Goal: Entertainment & Leisure: Browse casually

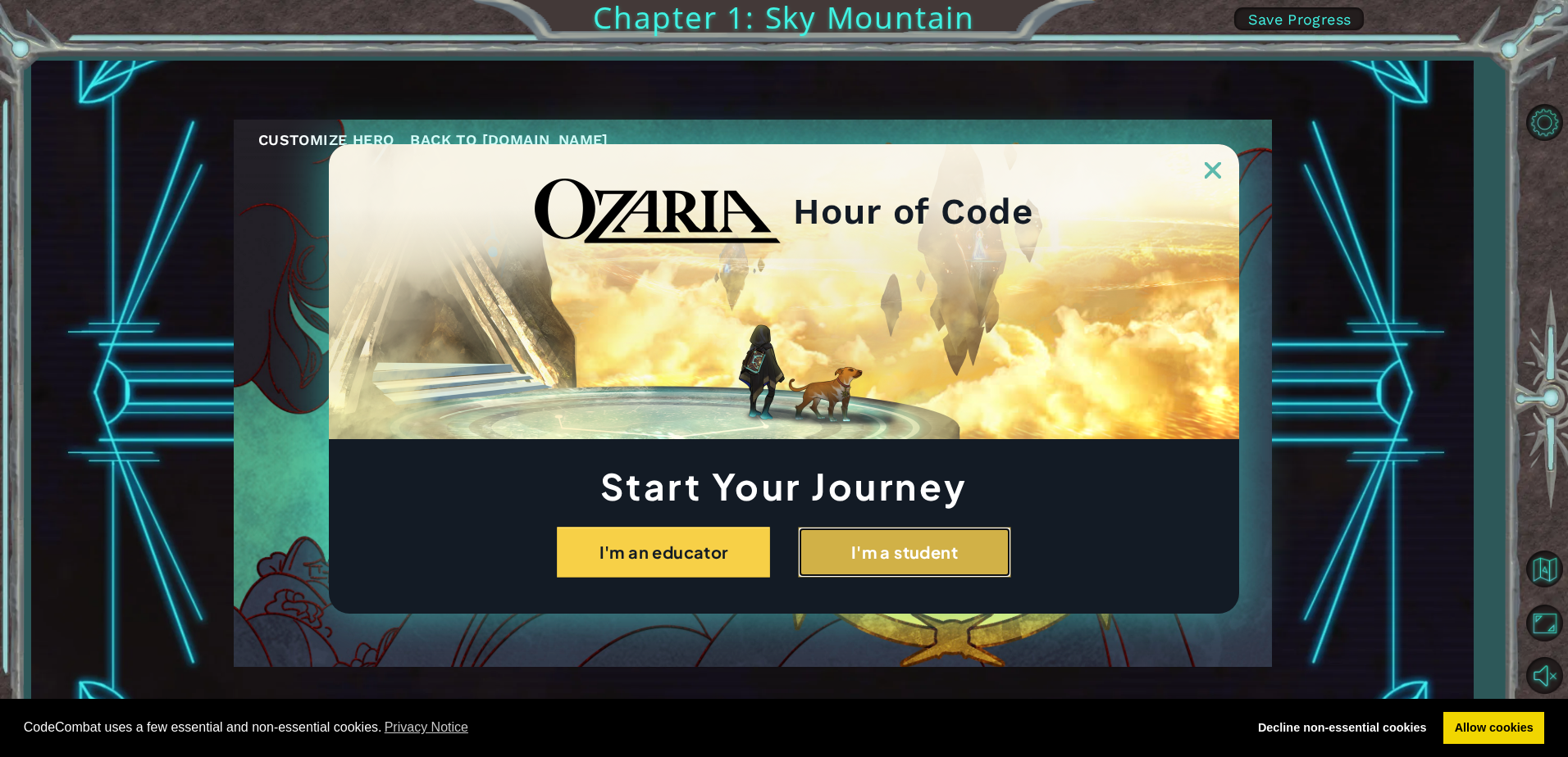
click at [858, 570] on button "I'm a student" at bounding box center [904, 552] width 213 height 51
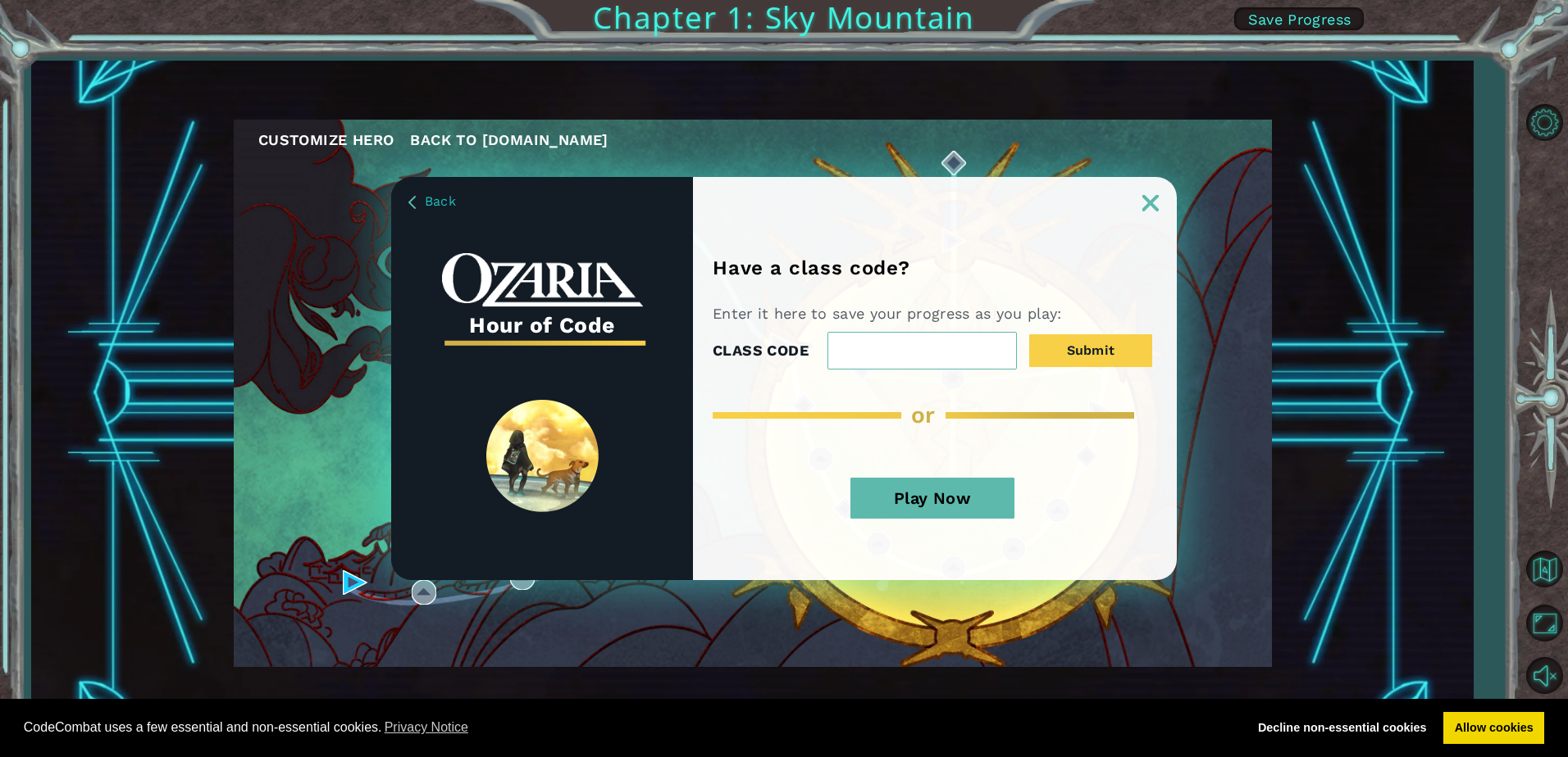
click at [990, 505] on button "Play Now" at bounding box center [931, 497] width 164 height 41
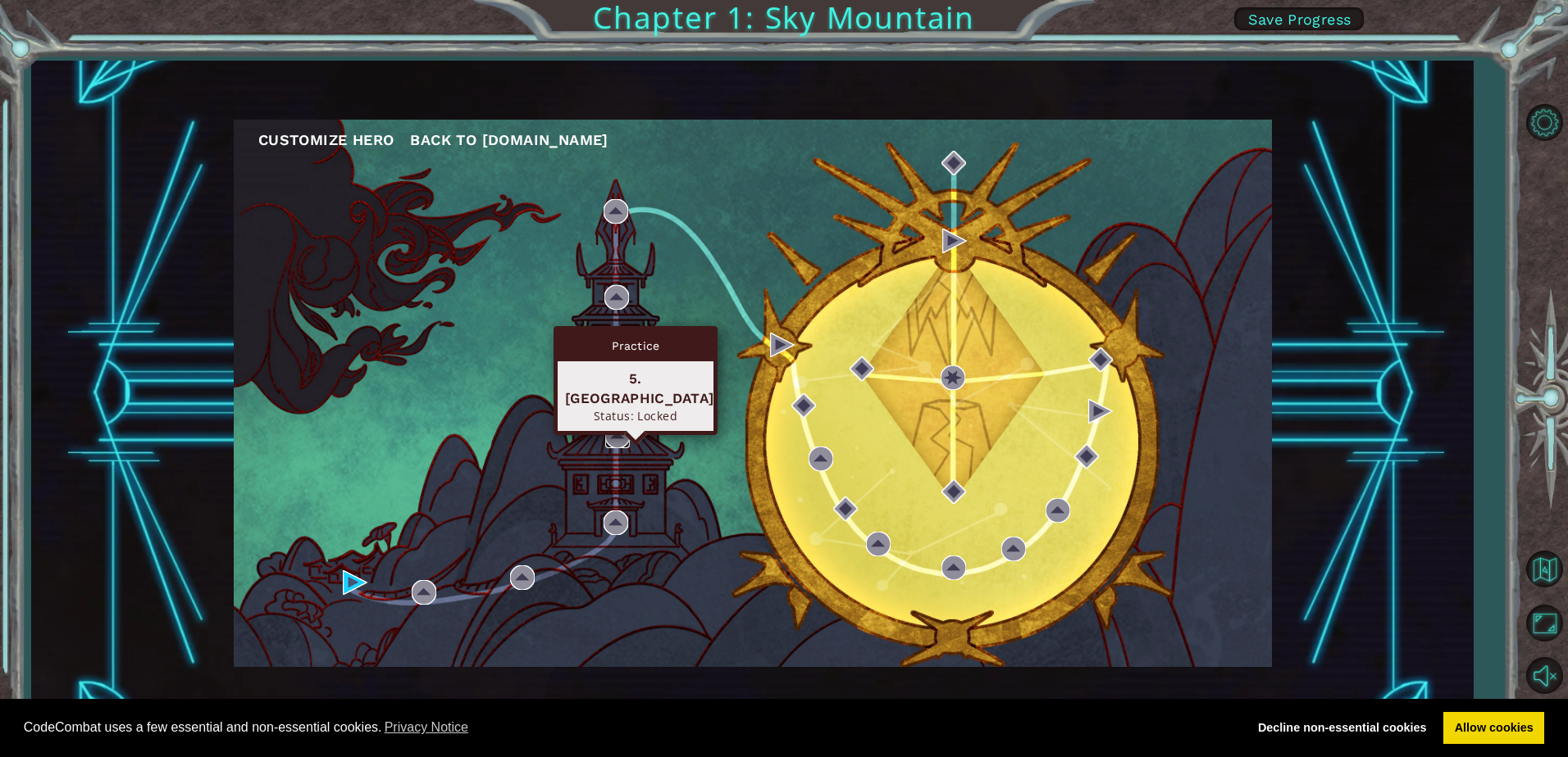
click at [617, 436] on img at bounding box center [617, 435] width 25 height 25
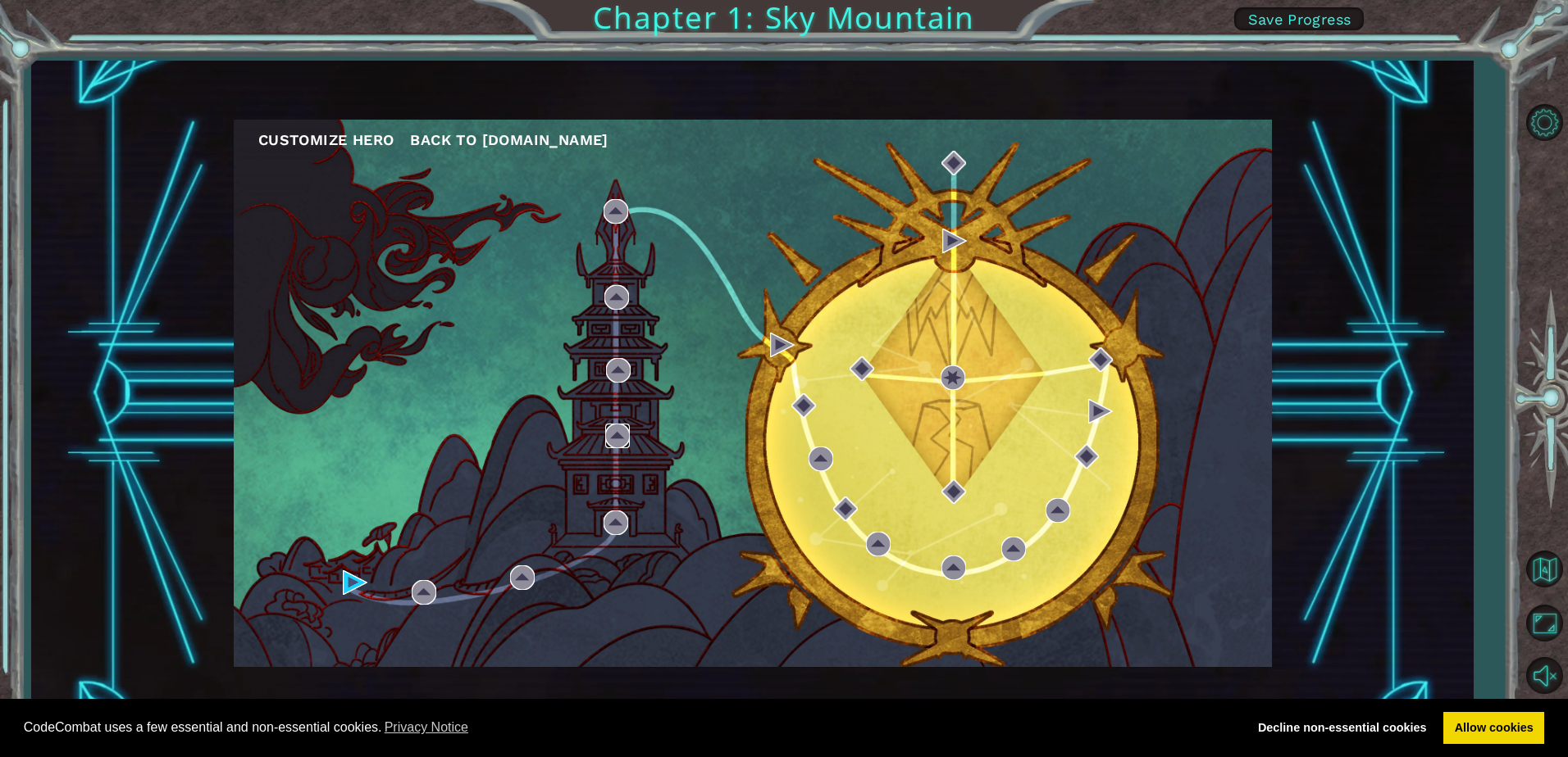
click at [618, 436] on img at bounding box center [617, 435] width 25 height 25
click at [618, 436] on img at bounding box center [617, 435] width 25 height 25
drag, startPoint x: 618, startPoint y: 436, endPoint x: 455, endPoint y: 634, distance: 256.5
click at [532, 519] on div "Customize Hero Back to [DOMAIN_NAME]" at bounding box center [752, 393] width 1038 height 548
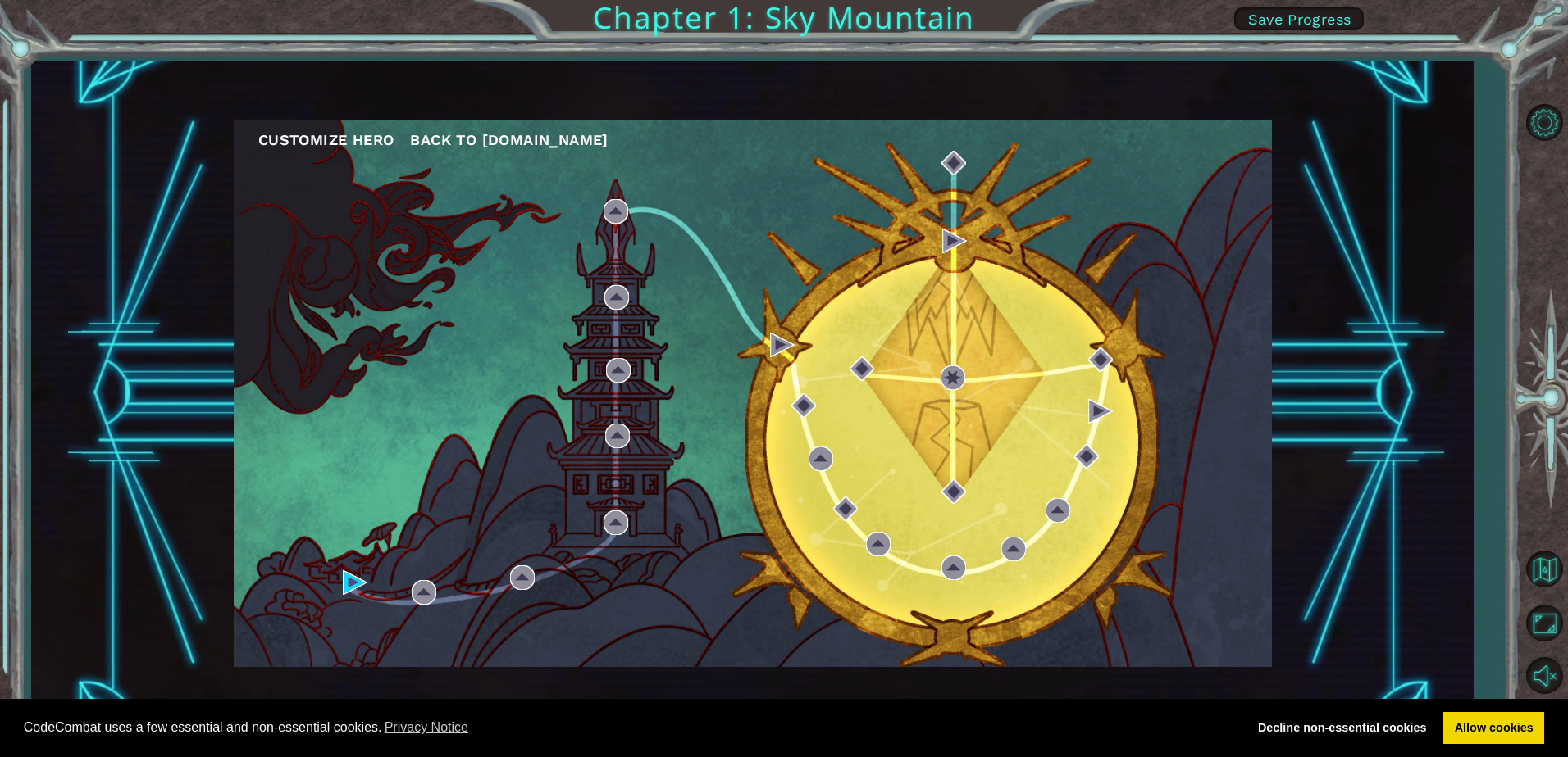
drag, startPoint x: 277, startPoint y: 573, endPoint x: 262, endPoint y: 573, distance: 15.0
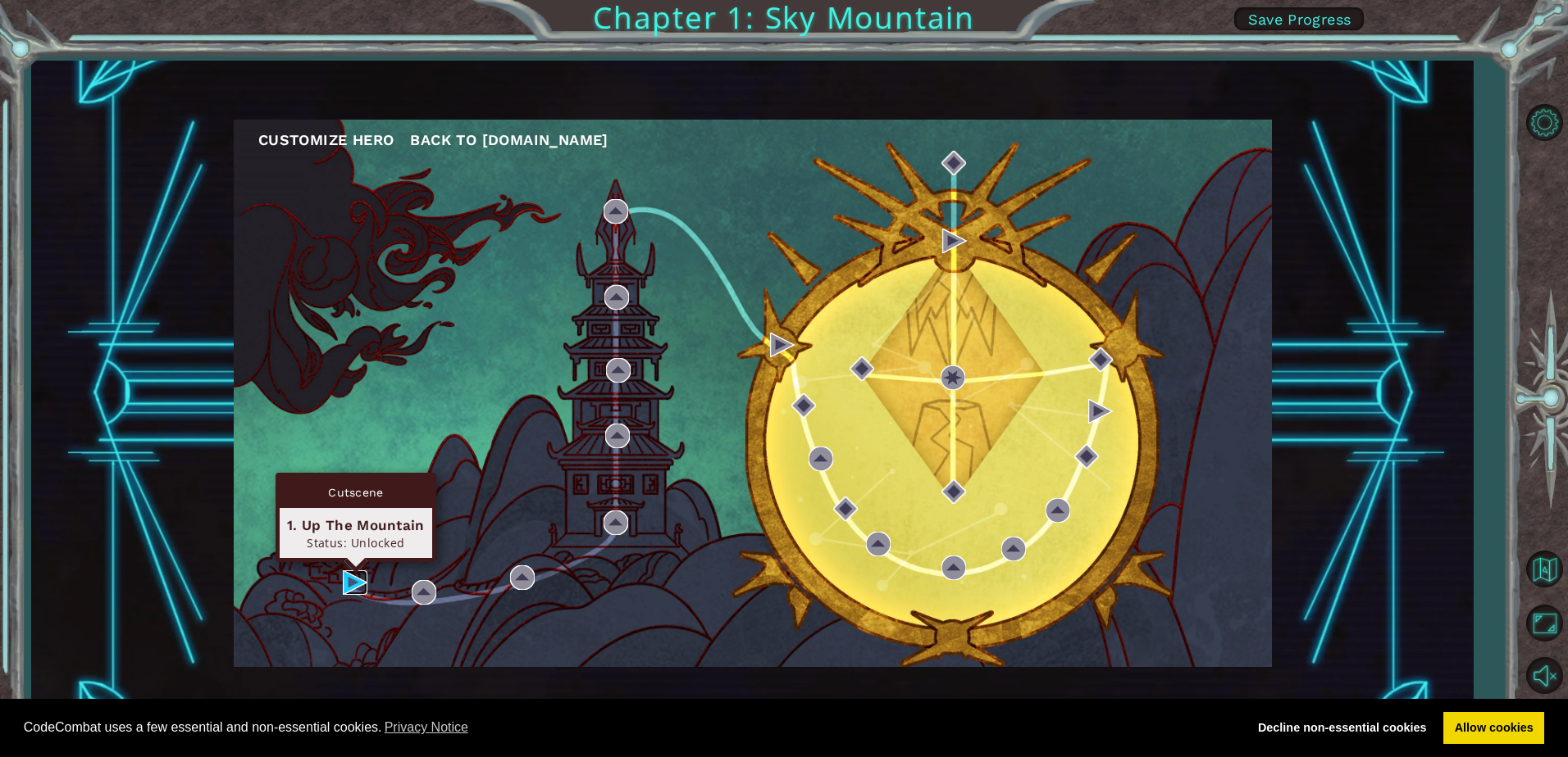
drag, startPoint x: 262, startPoint y: 573, endPoint x: 367, endPoint y: 585, distance: 105.7
click at [343, 581] on img at bounding box center [355, 582] width 25 height 25
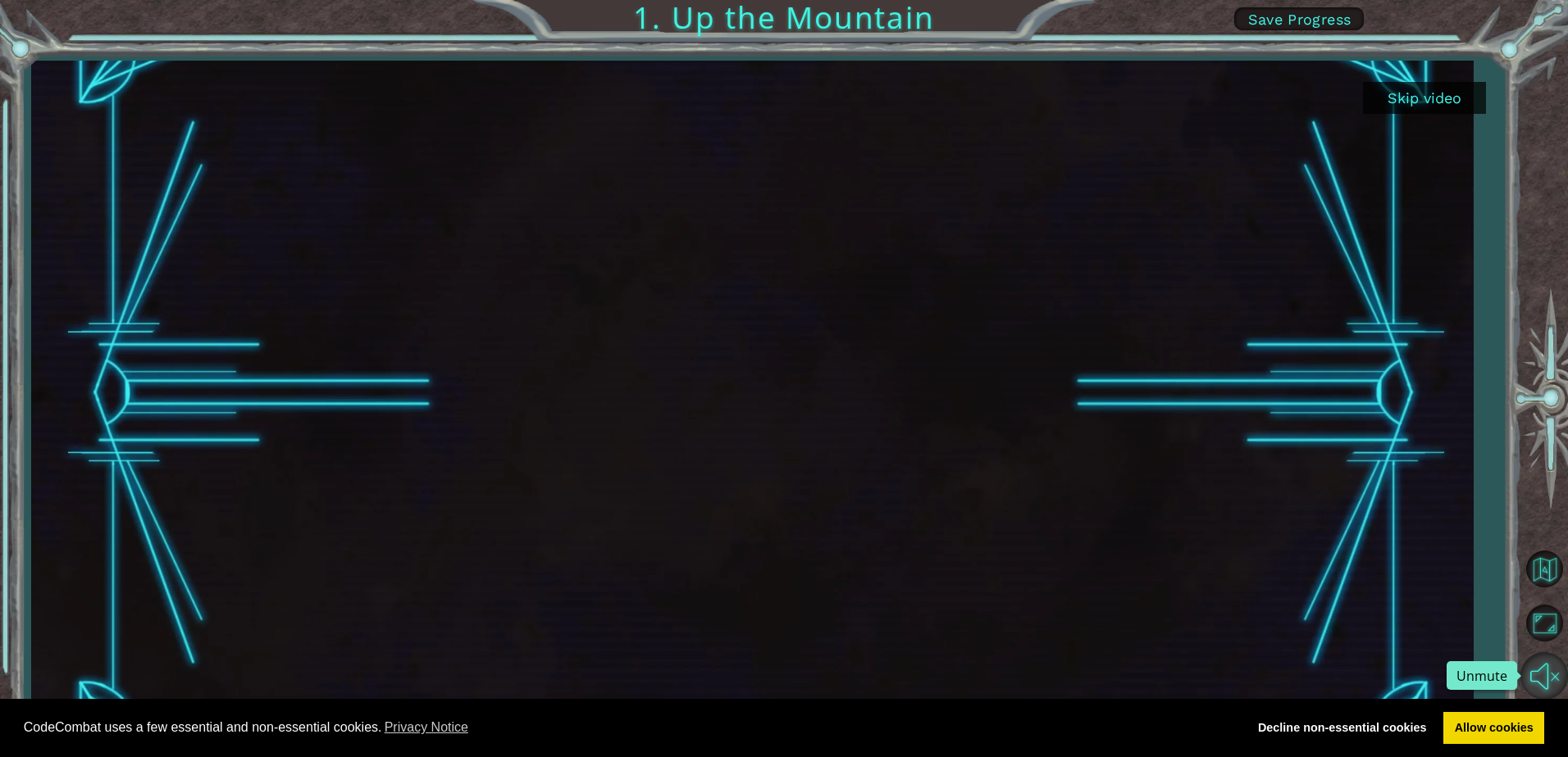
click at [1537, 677] on button "Unmute" at bounding box center [1544, 676] width 48 height 48
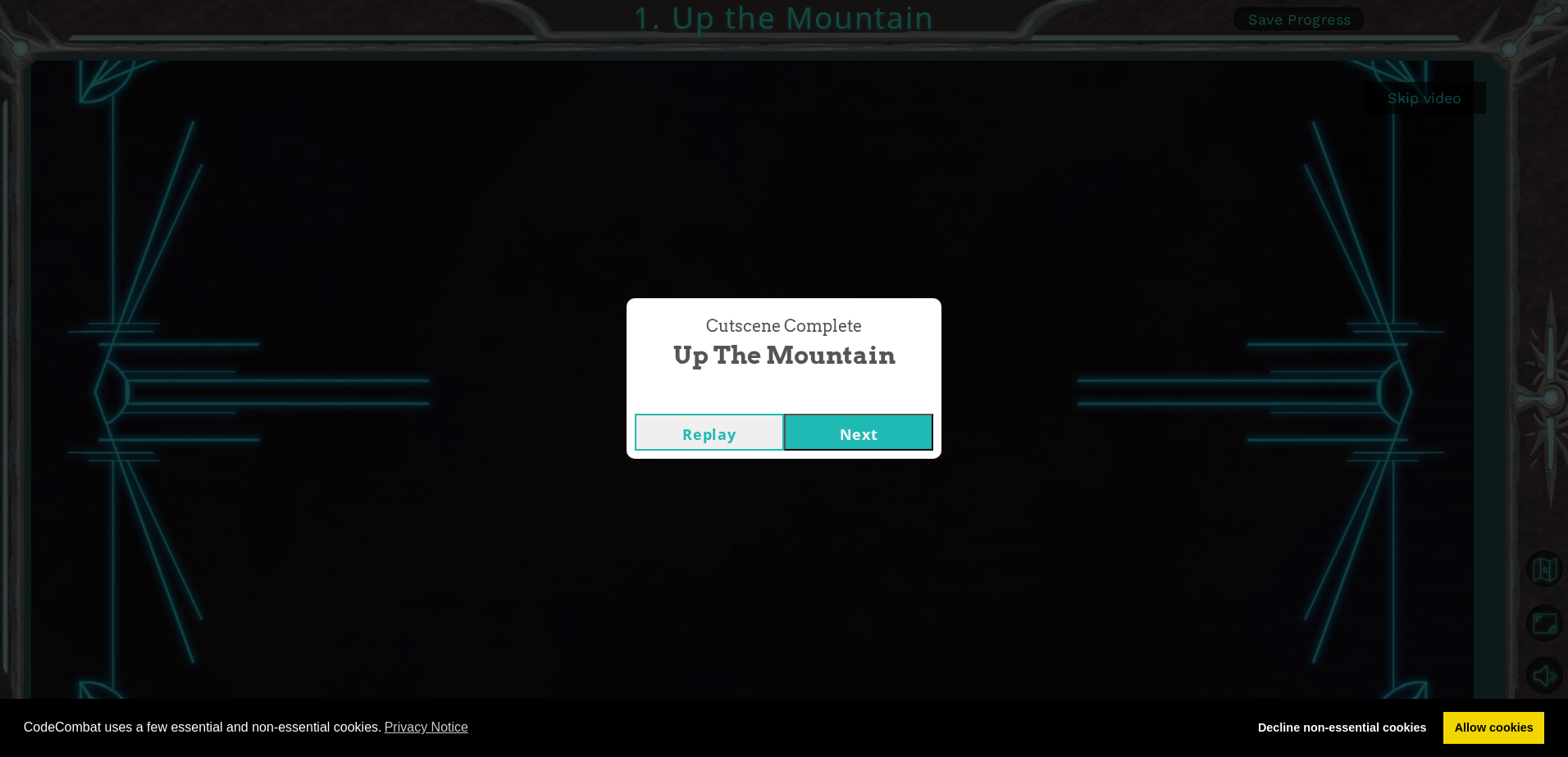
click at [865, 457] on div "Replay Next" at bounding box center [784, 432] width 315 height 53
click at [866, 446] on button "Next" at bounding box center [858, 432] width 149 height 37
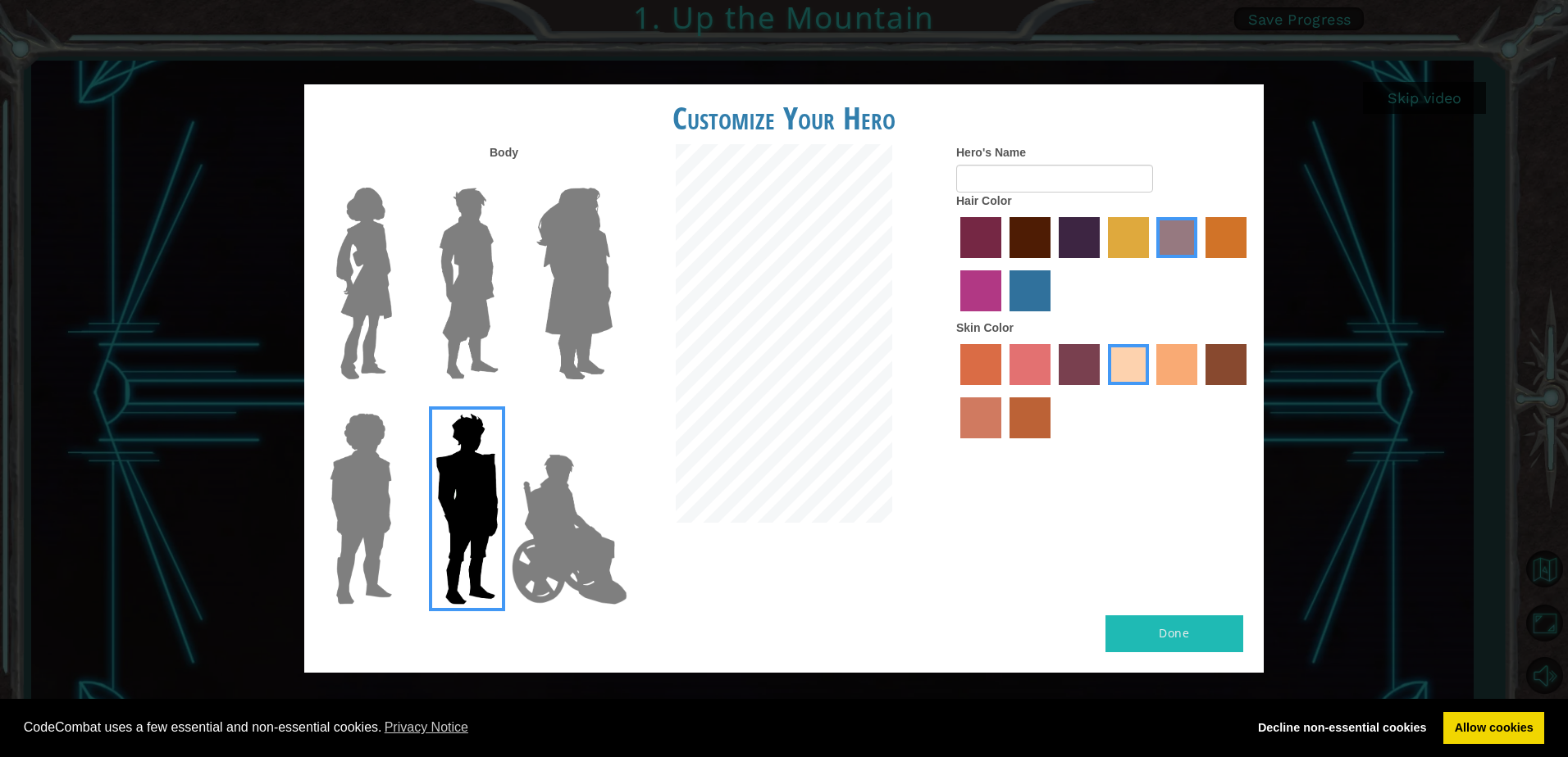
click at [639, 252] on div at bounding box center [784, 336] width 320 height 383
click at [601, 266] on img at bounding box center [575, 283] width 90 height 205
click at [612, 177] on input "Hero Amethyst" at bounding box center [612, 177] width 0 height 0
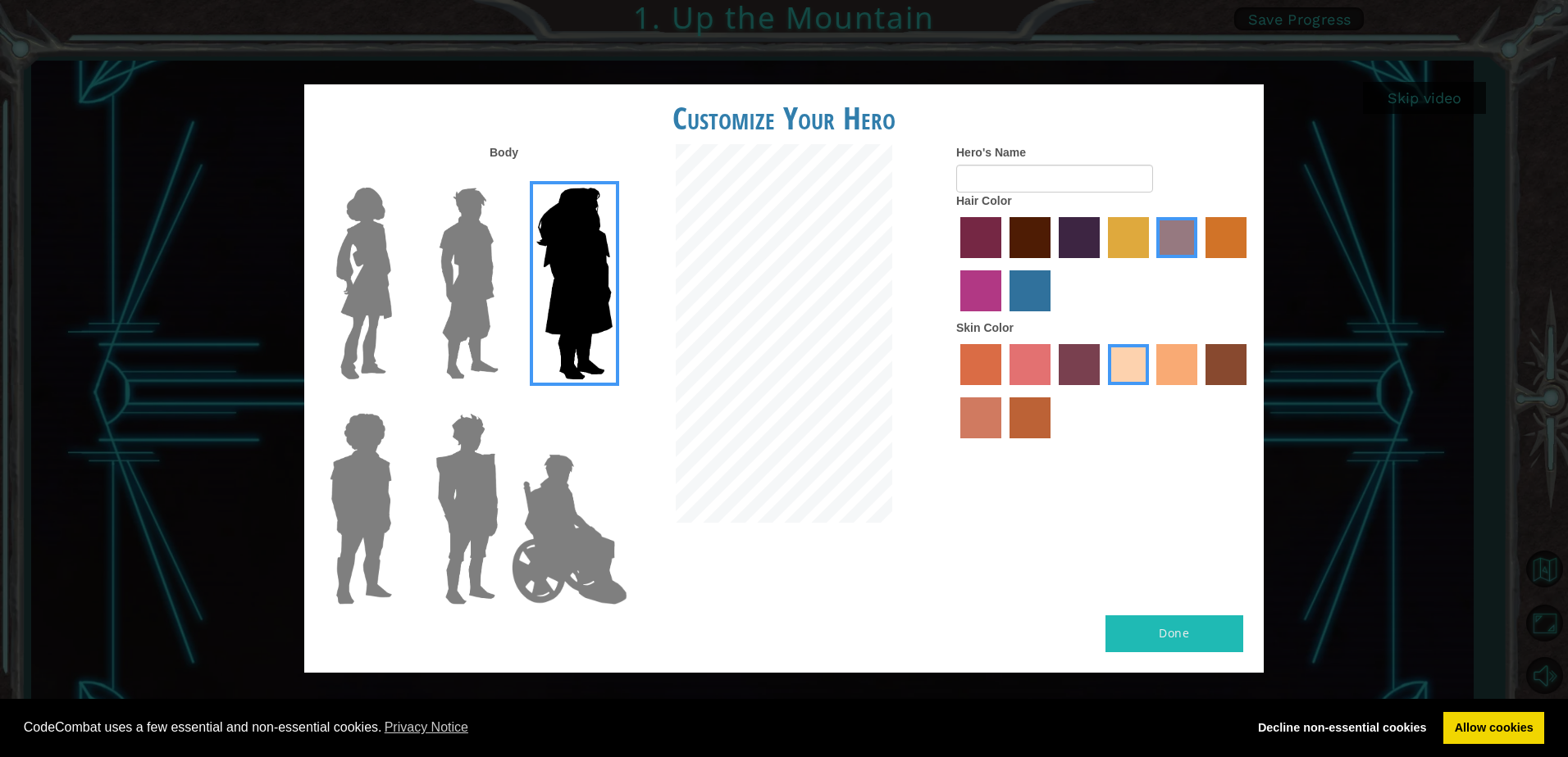
click at [1248, 240] on div at bounding box center [1103, 266] width 295 height 107
click at [1229, 234] on label "gold drop hair color" at bounding box center [1225, 237] width 41 height 41
click at [1199, 264] on input "gold drop hair color" at bounding box center [1199, 264] width 0 height 0
click at [549, 583] on img at bounding box center [569, 528] width 129 height 164
click at [612, 402] on input "Hero Jamie" at bounding box center [612, 402] width 0 height 0
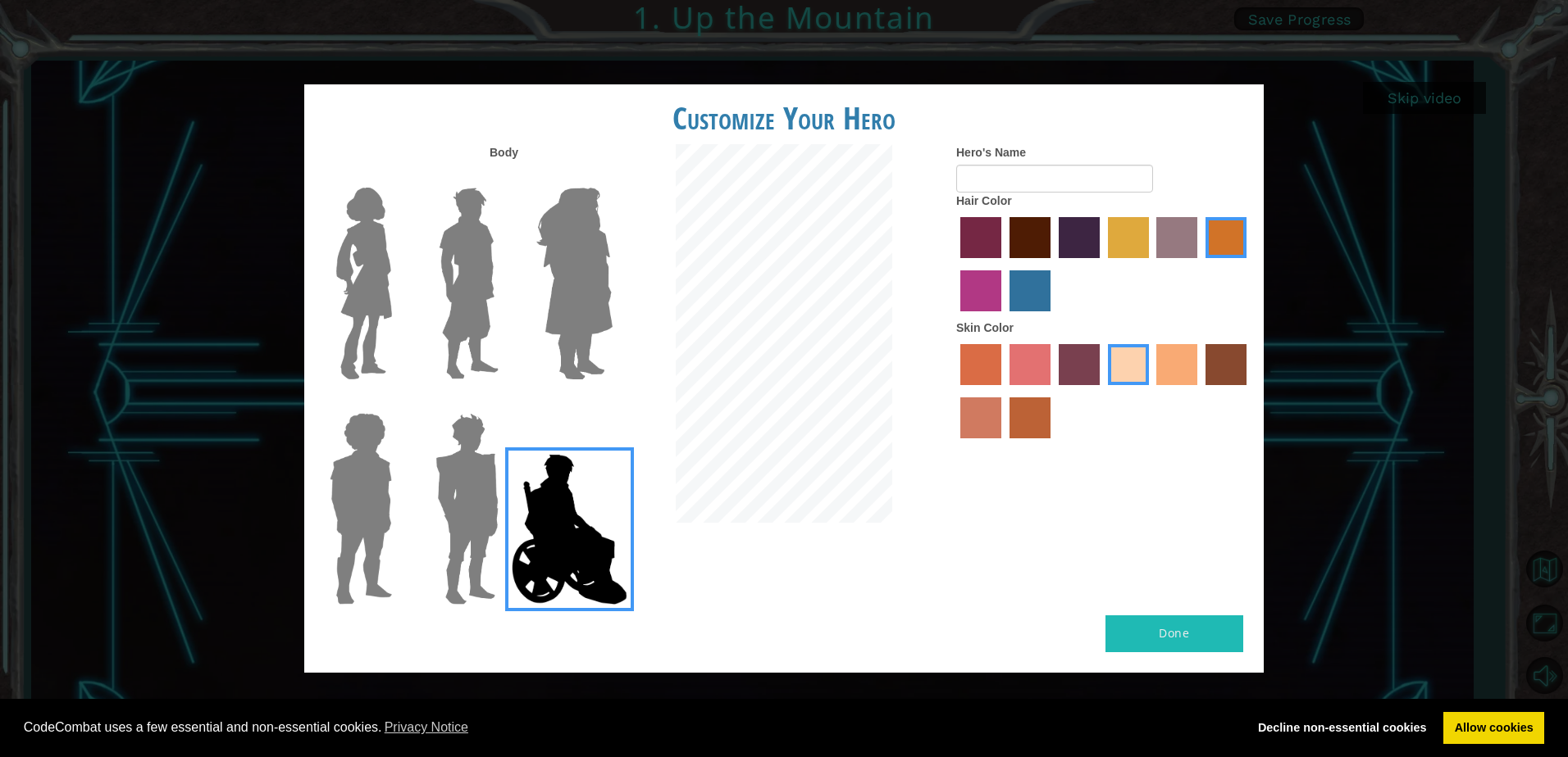
drag, startPoint x: 572, startPoint y: 336, endPoint x: 443, endPoint y: 6, distance: 354.3
click at [1369, 453] on div "Customize Your Hero Body Hero's Name Hair Color Skin Color Done" at bounding box center [784, 378] width 1568 height 757
click at [446, 278] on img at bounding box center [468, 283] width 73 height 205
click at [505, 177] on input "Hero Lars" at bounding box center [505, 177] width 0 height 0
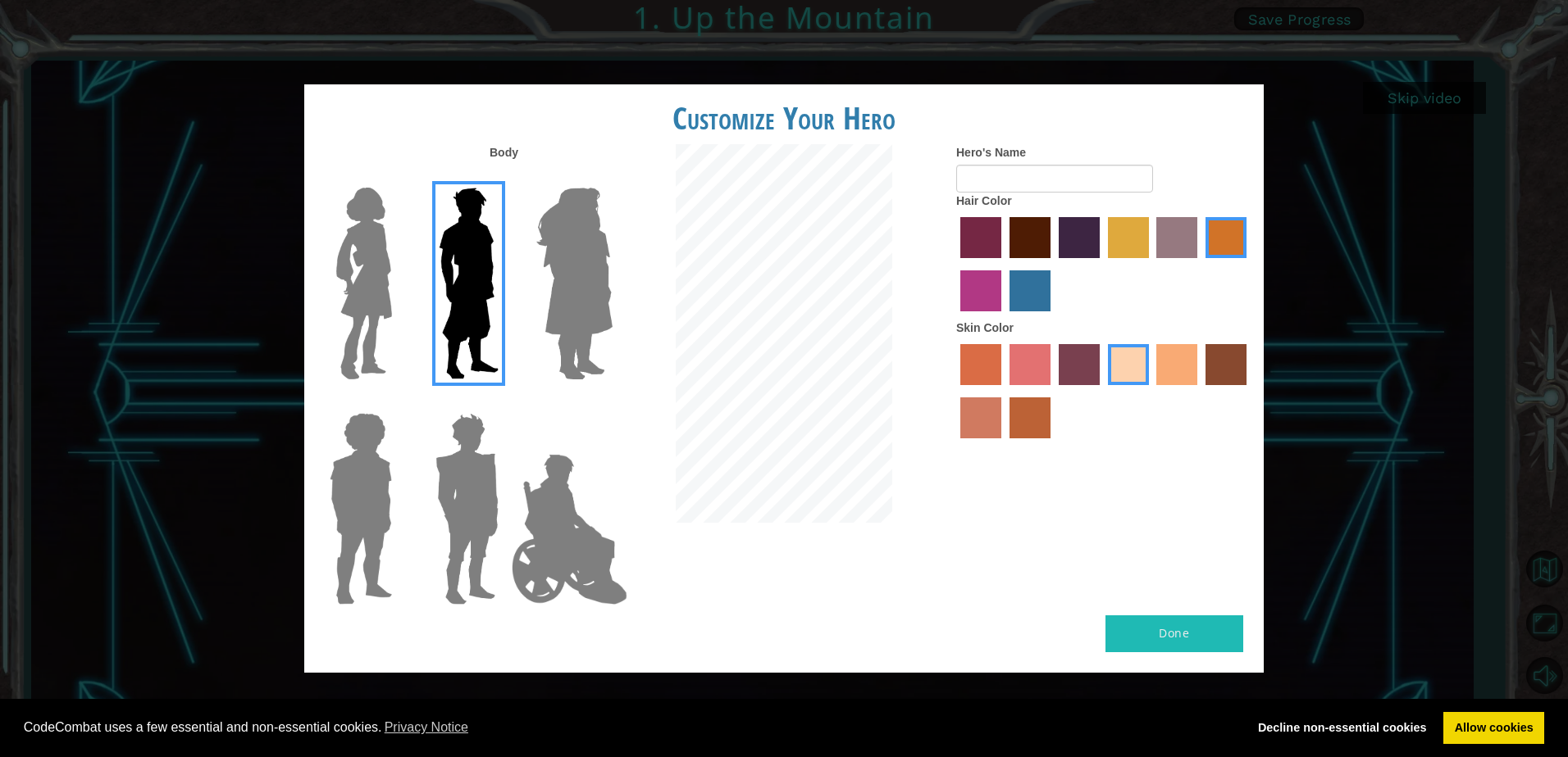
click at [379, 296] on img at bounding box center [363, 283] width 69 height 205
click at [399, 177] on input "Hero Connie" at bounding box center [399, 177] width 0 height 0
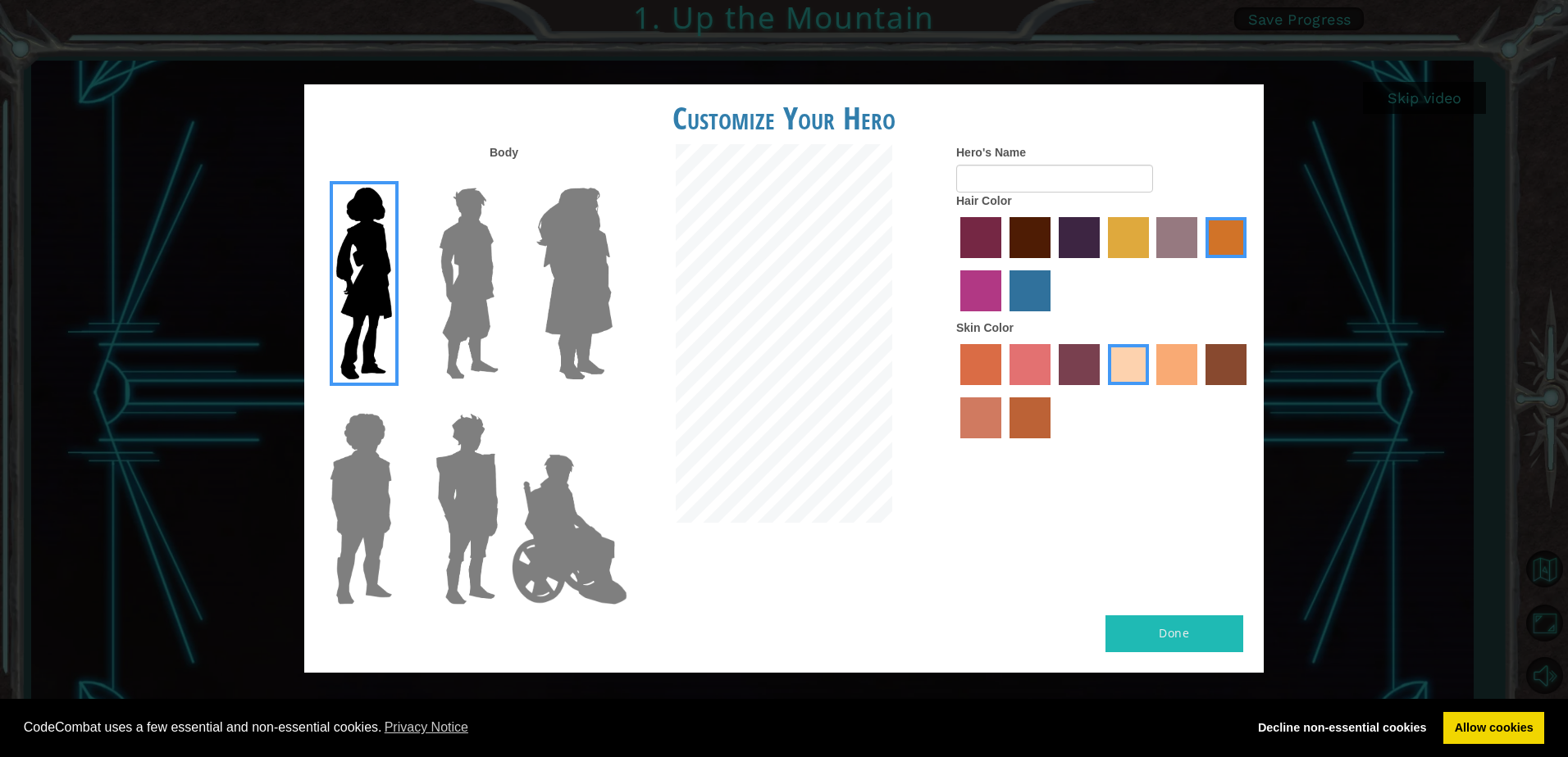
click at [598, 325] on img at bounding box center [575, 283] width 90 height 205
click at [612, 177] on input "Hero Amethyst" at bounding box center [612, 177] width 0 height 0
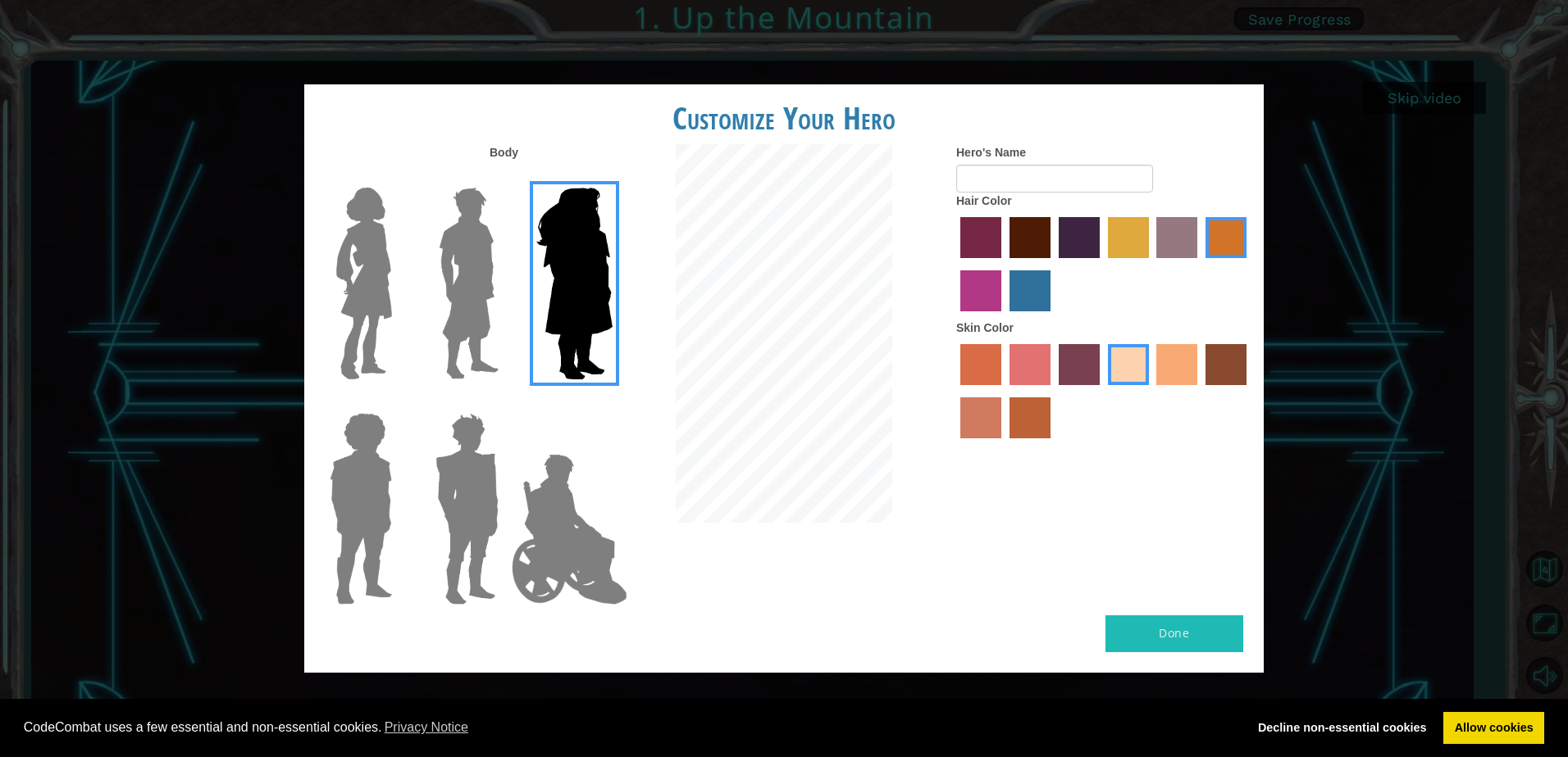
click at [509, 327] on div at bounding box center [464, 277] width 107 height 225
